Goal: Task Accomplishment & Management: Manage account settings

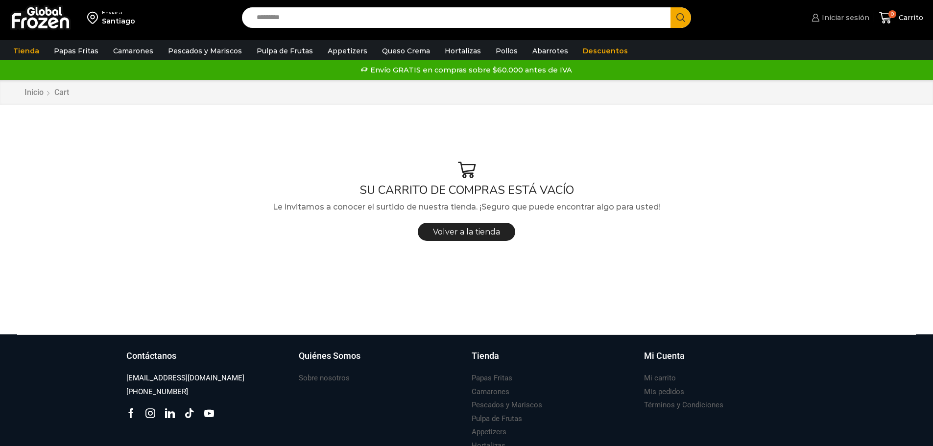
click at [853, 18] on span "Iniciar sesión" at bounding box center [845, 18] width 50 height 10
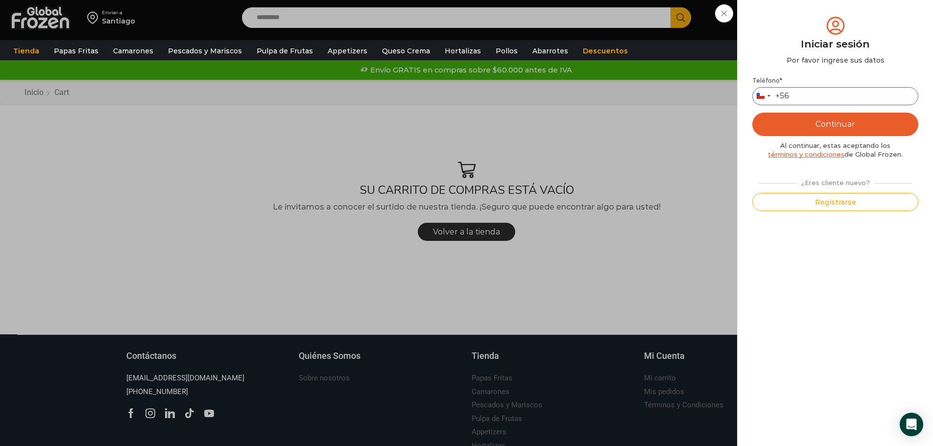
click at [824, 93] on input "Teléfono *" at bounding box center [836, 96] width 166 height 18
type input "*********"
click at [830, 126] on button "Continuar" at bounding box center [836, 125] width 166 height 24
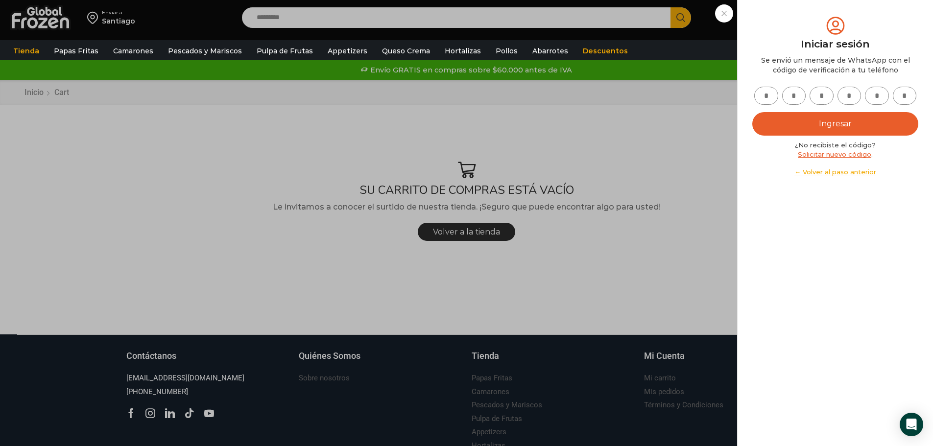
click at [767, 97] on input "text" at bounding box center [767, 96] width 24 height 18
type input "*"
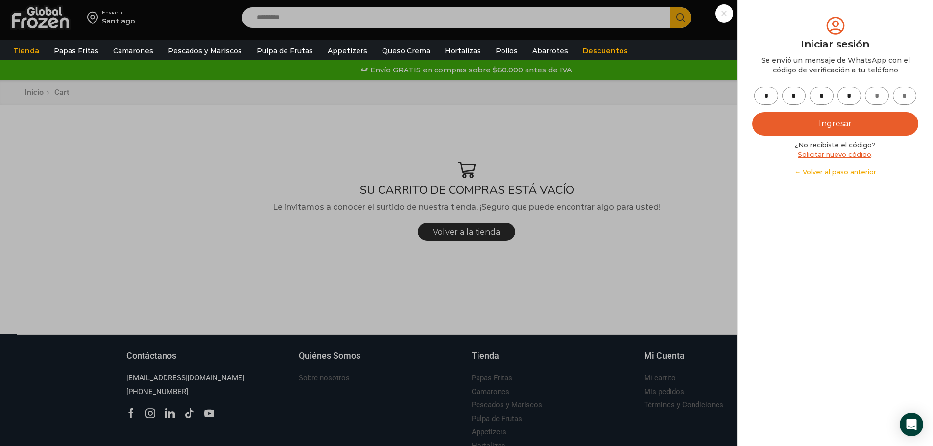
type input "*"
click at [849, 125] on button "Ingresar" at bounding box center [836, 124] width 166 height 24
click at [840, 122] on button "Ingresar" at bounding box center [836, 124] width 166 height 24
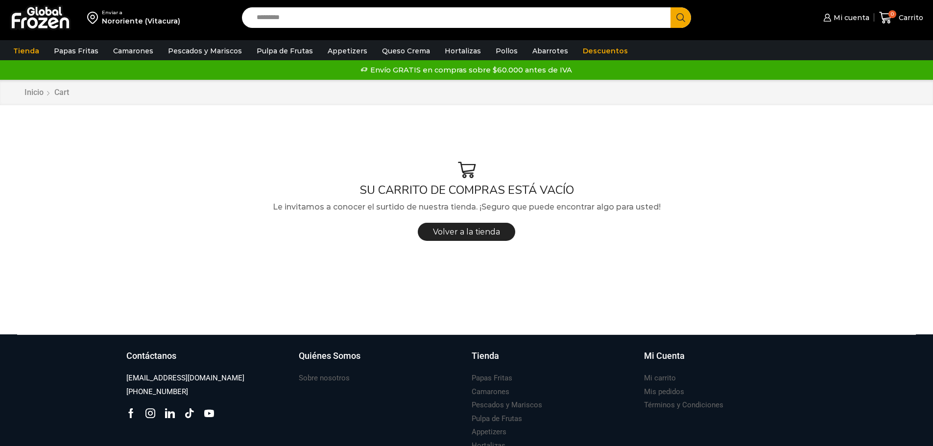
click at [285, 17] on input "Search input" at bounding box center [459, 17] width 415 height 21
